Goal: Task Accomplishment & Management: Use online tool/utility

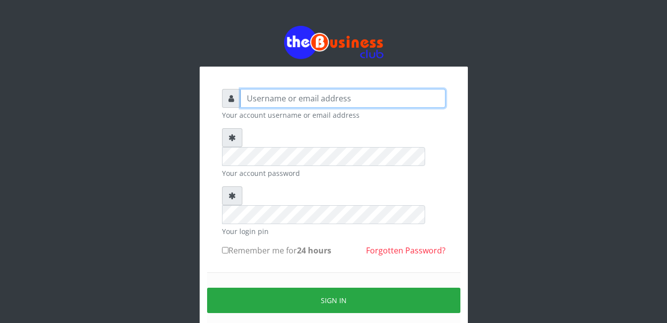
type input "adejimifunmilola829@gmail.com"
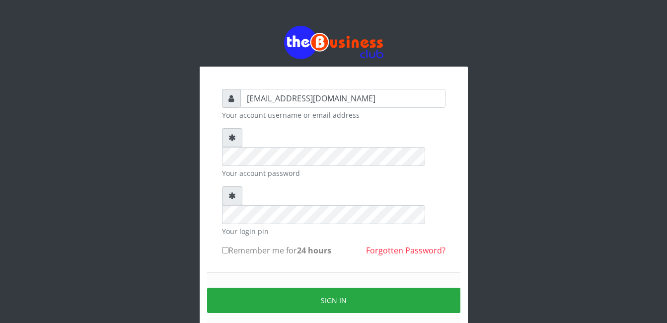
click at [227, 247] on input "Remember me for 24 hours" at bounding box center [225, 250] width 6 height 6
checkbox input "true"
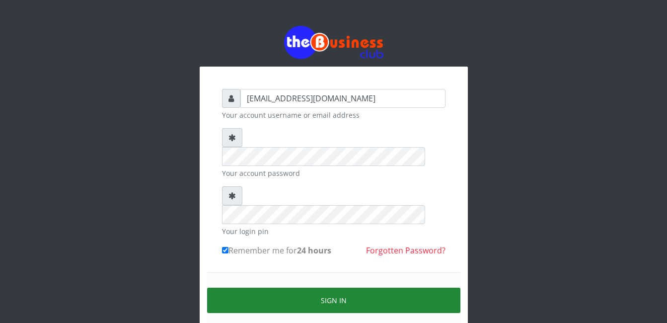
click at [334, 288] on button "Sign in" at bounding box center [333, 300] width 253 height 25
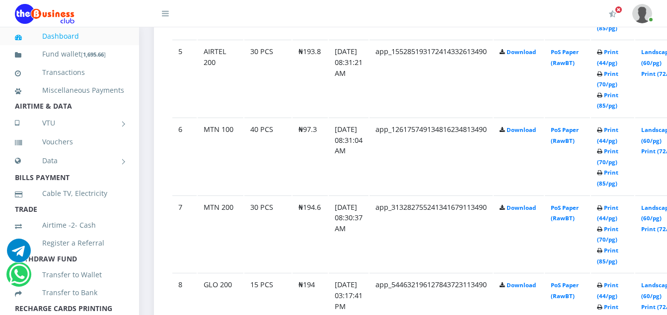
scroll to position [879, 0]
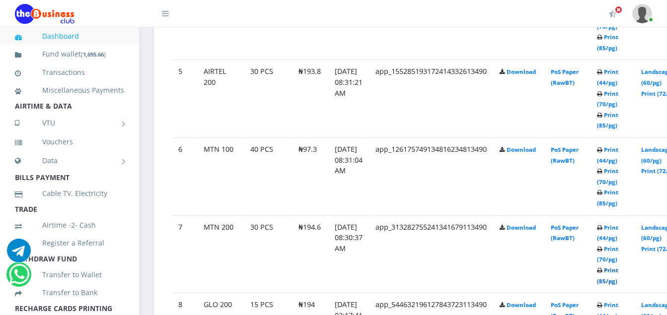
click at [618, 285] on link "Print (85/pg)" at bounding box center [607, 276] width 21 height 18
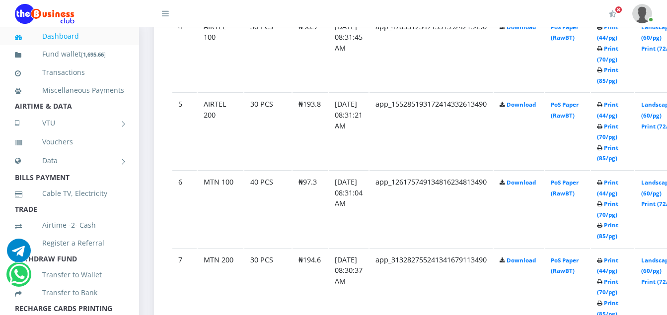
scroll to position [879, 0]
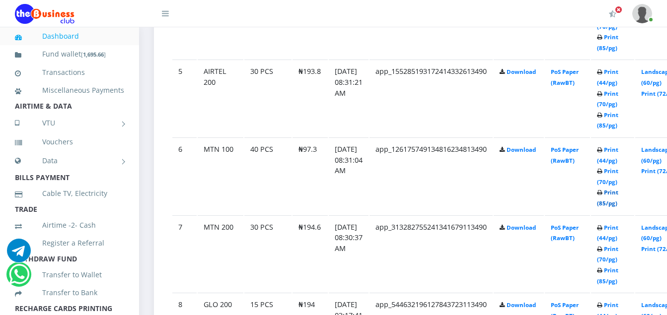
click at [618, 206] on link "Print (85/pg)" at bounding box center [607, 198] width 21 height 18
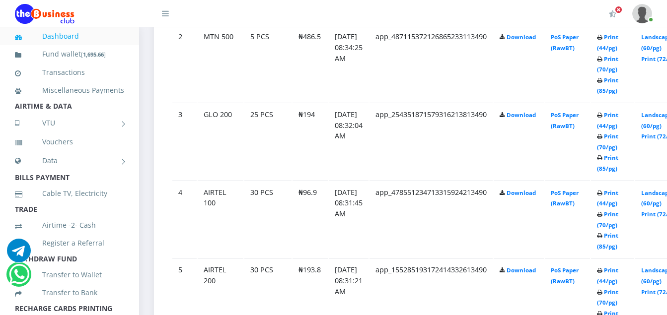
scroll to position [661, 0]
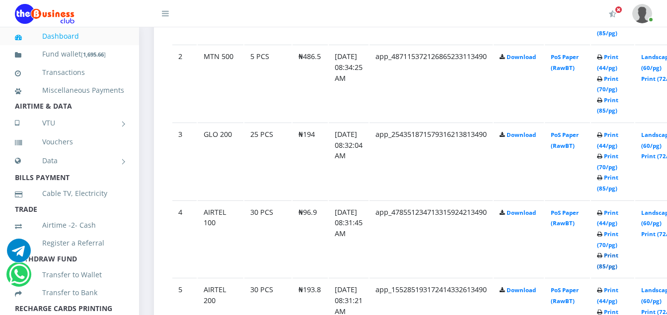
click at [618, 269] on link "Print (85/pg)" at bounding box center [607, 261] width 21 height 18
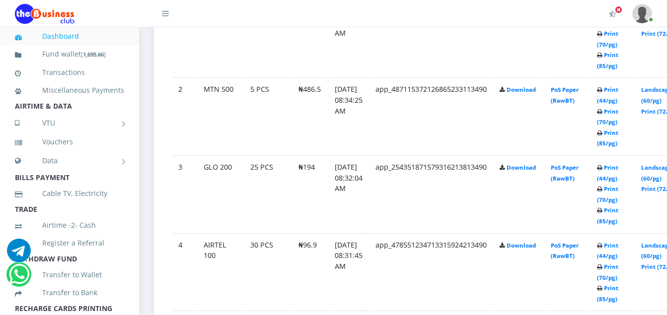
scroll to position [661, 0]
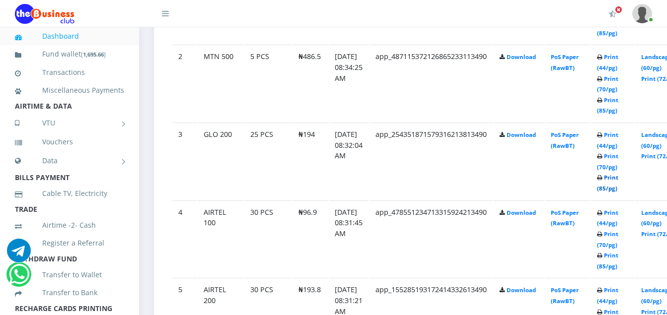
click at [618, 191] on link "Print (85/pg)" at bounding box center [607, 183] width 21 height 18
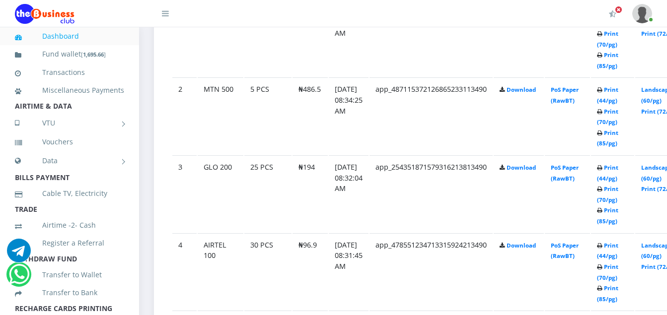
scroll to position [661, 0]
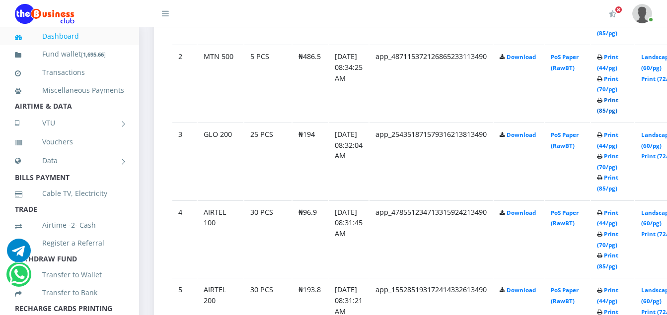
click at [618, 113] on link "Print (85/pg)" at bounding box center [607, 105] width 21 height 18
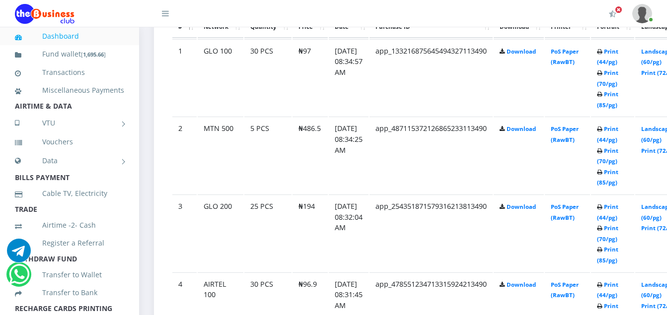
scroll to position [581, 0]
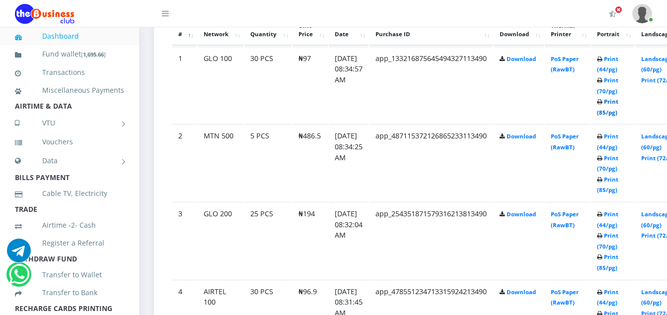
click at [618, 113] on link "Print (85/pg)" at bounding box center [607, 107] width 21 height 18
